Goal: Information Seeking & Learning: Learn about a topic

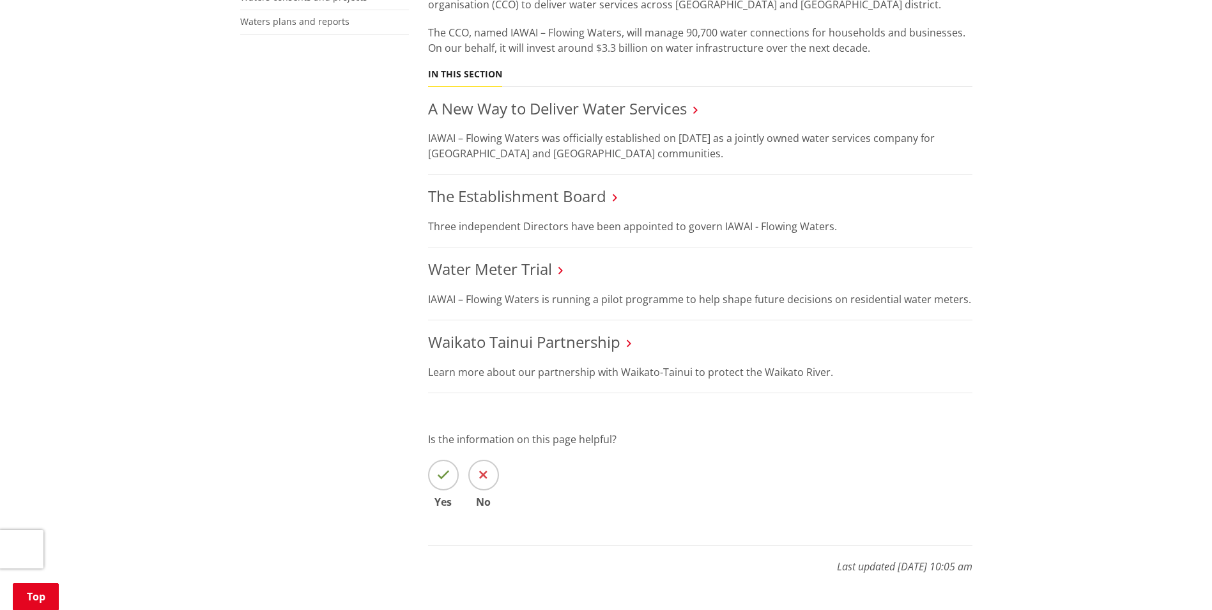
scroll to position [575, 0]
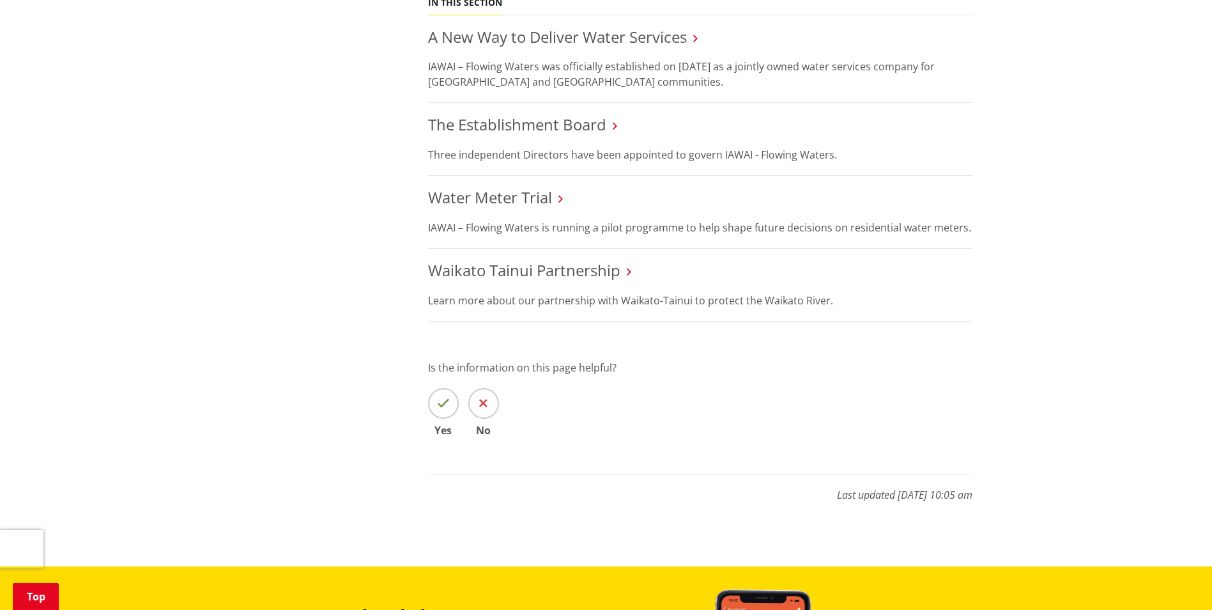
click at [617, 126] on icon at bounding box center [615, 126] width 4 height 12
click at [617, 123] on icon at bounding box center [615, 126] width 4 height 12
click at [548, 123] on link "The Establishment Board" at bounding box center [517, 124] width 178 height 21
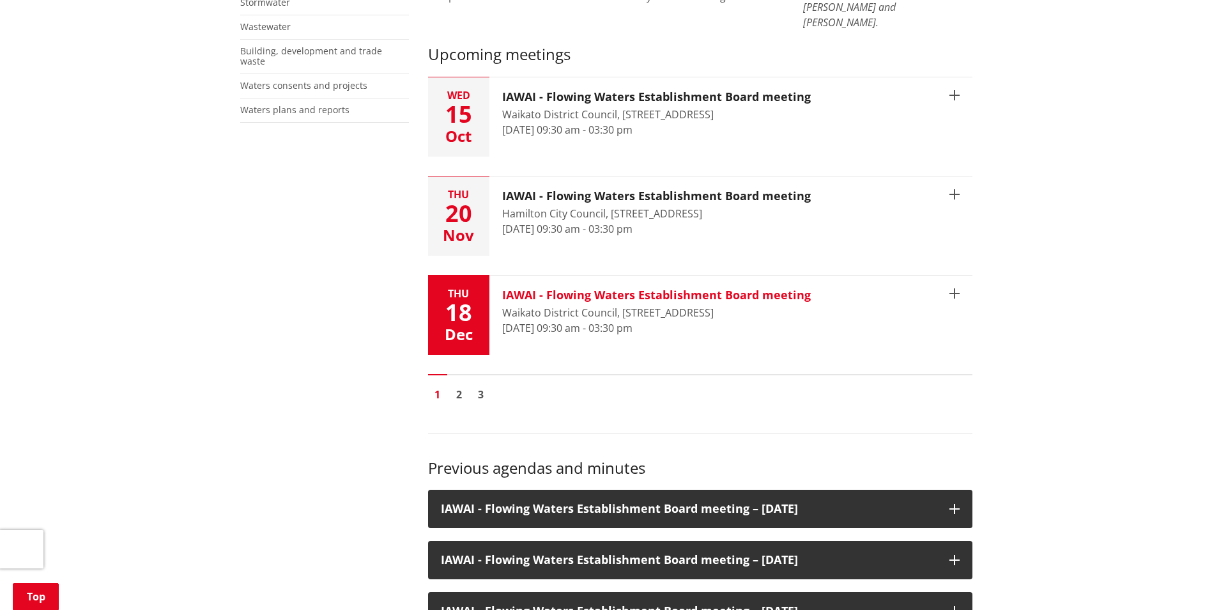
scroll to position [383, 0]
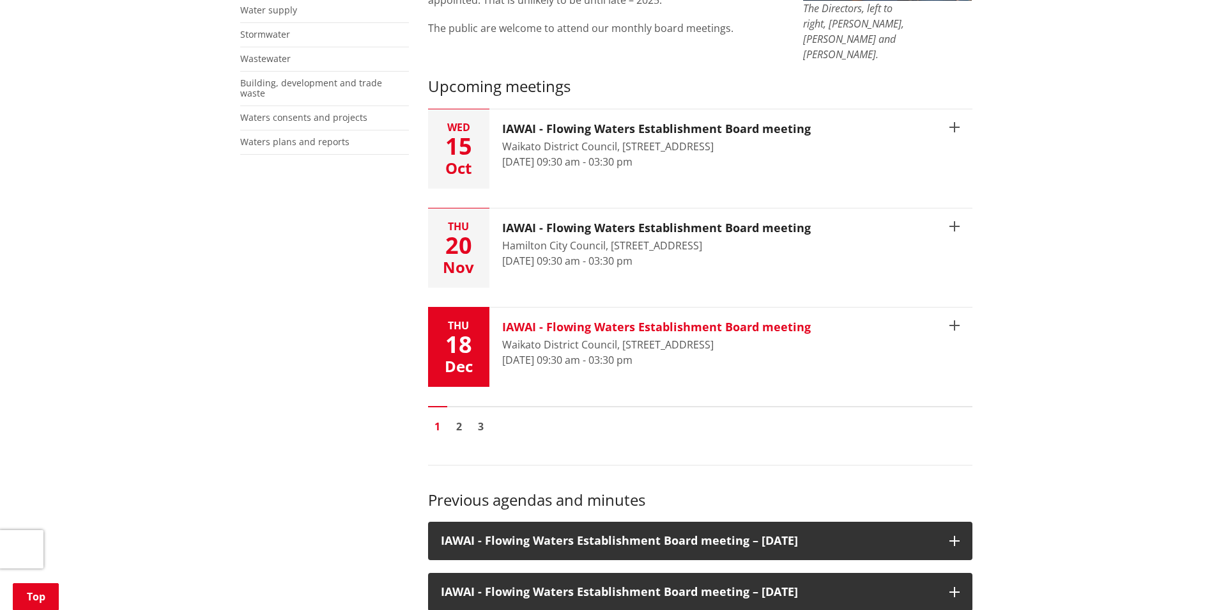
click at [952, 320] on icon "button" at bounding box center [955, 325] width 10 height 10
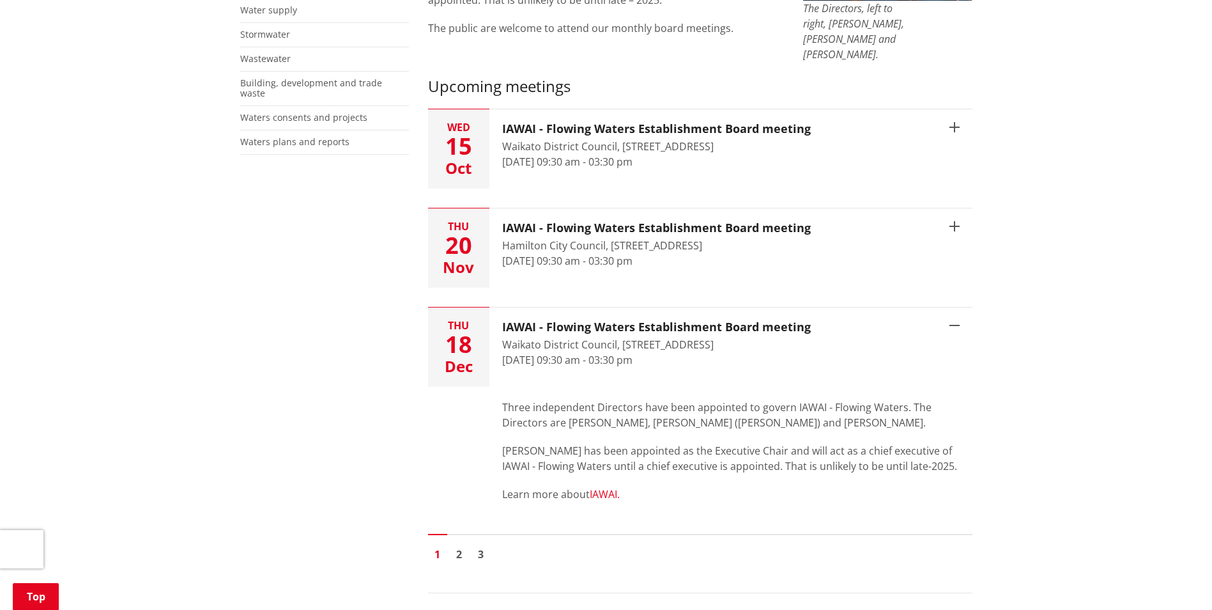
click at [610, 487] on link "IAWAI." at bounding box center [605, 494] width 30 height 14
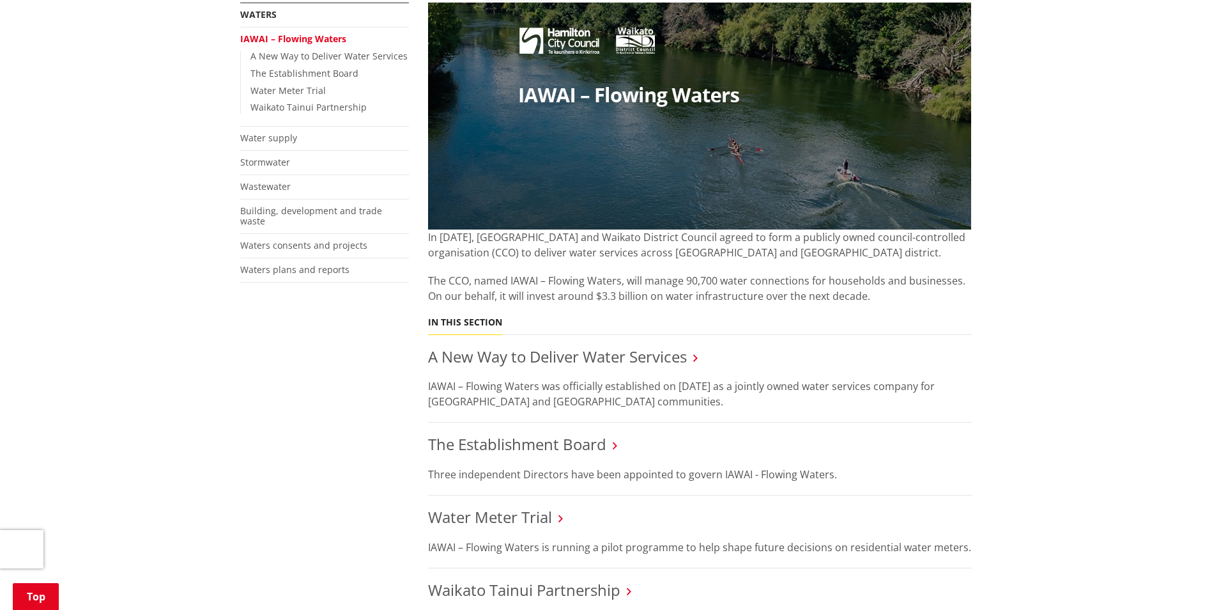
scroll to position [511, 0]
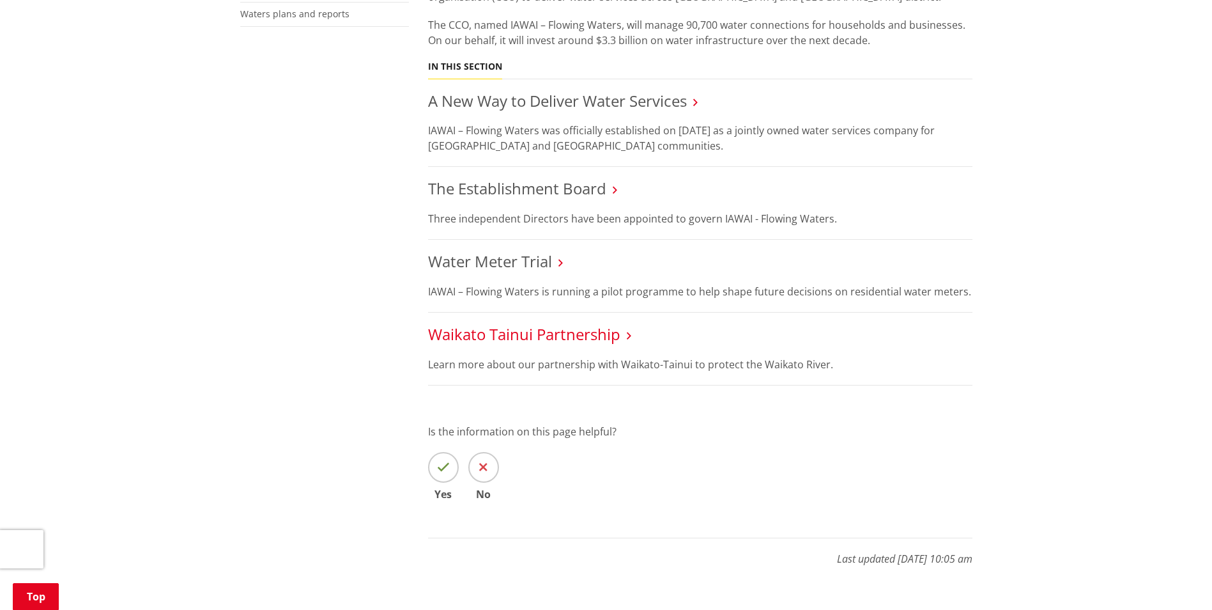
click at [592, 333] on link "Waikato Tainui Partnership" at bounding box center [524, 333] width 192 height 21
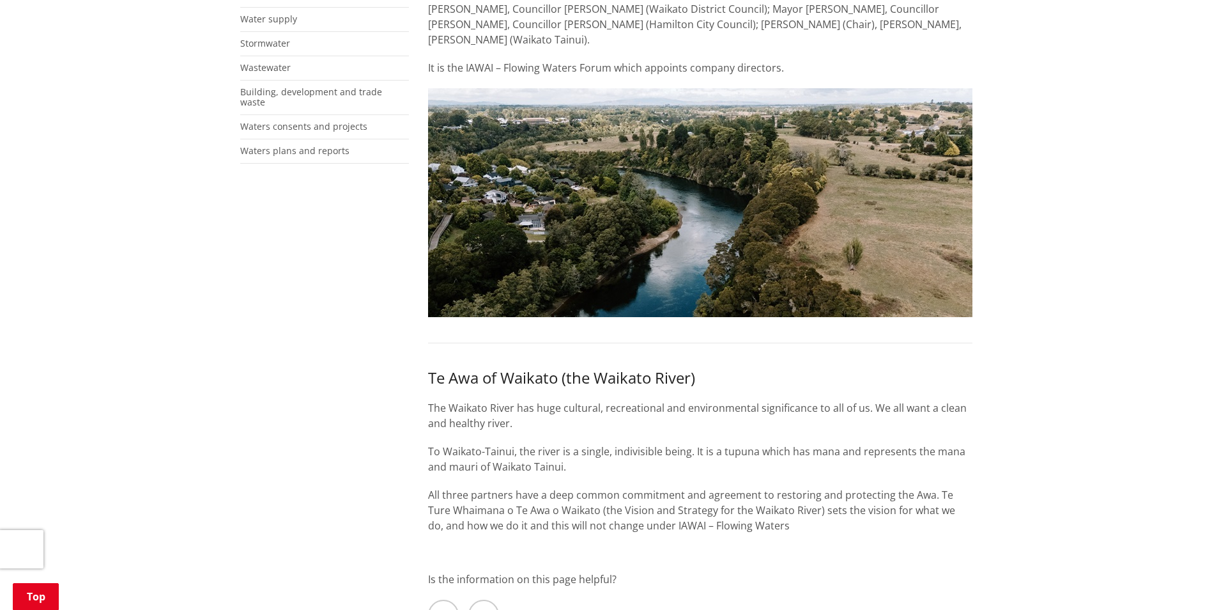
scroll to position [64, 0]
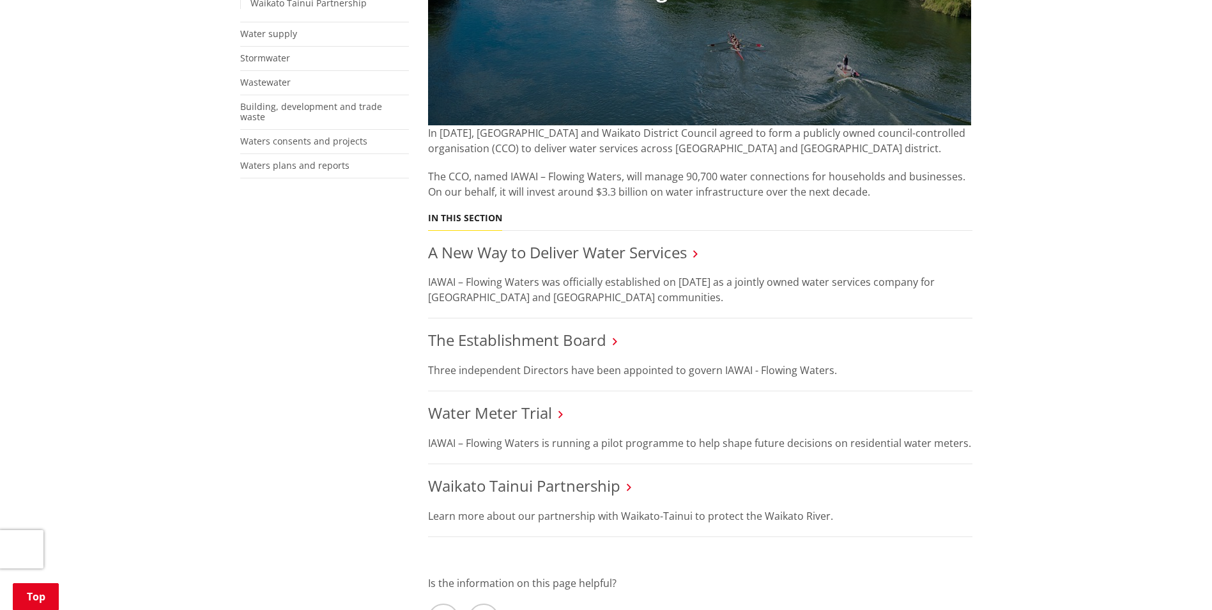
scroll to position [320, 0]
